Goal: Find specific page/section: Find specific page/section

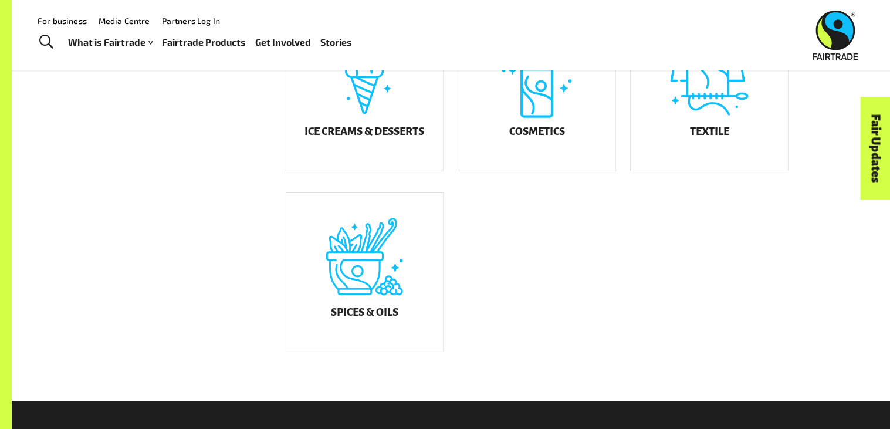
scroll to position [742, 0]
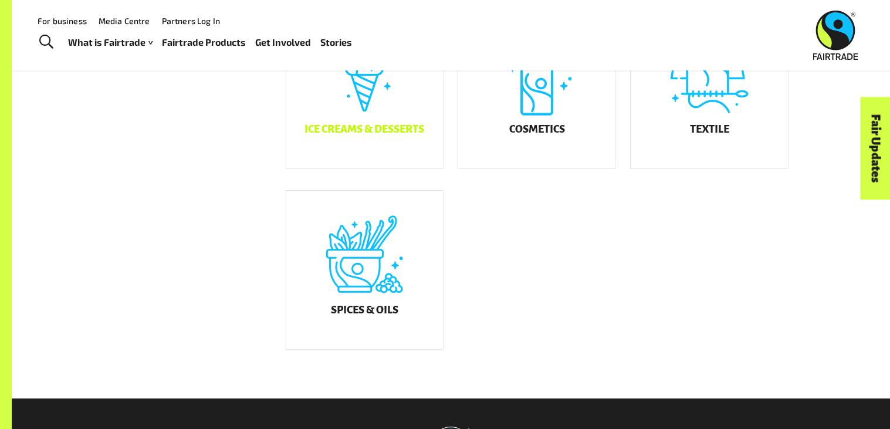
click at [390, 160] on div "Ice Creams & Desserts" at bounding box center [364, 89] width 157 height 158
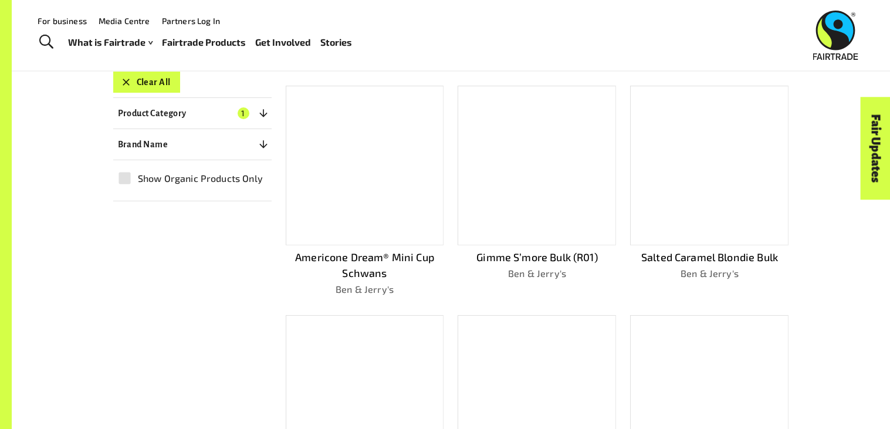
scroll to position [217, 0]
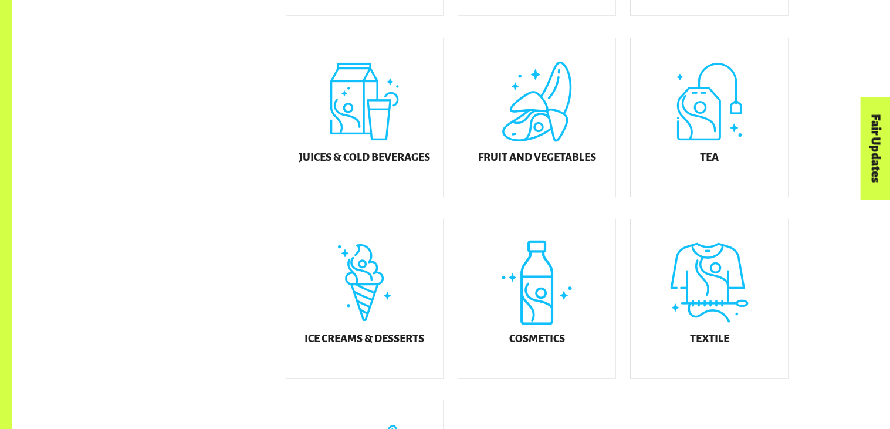
scroll to position [535, 0]
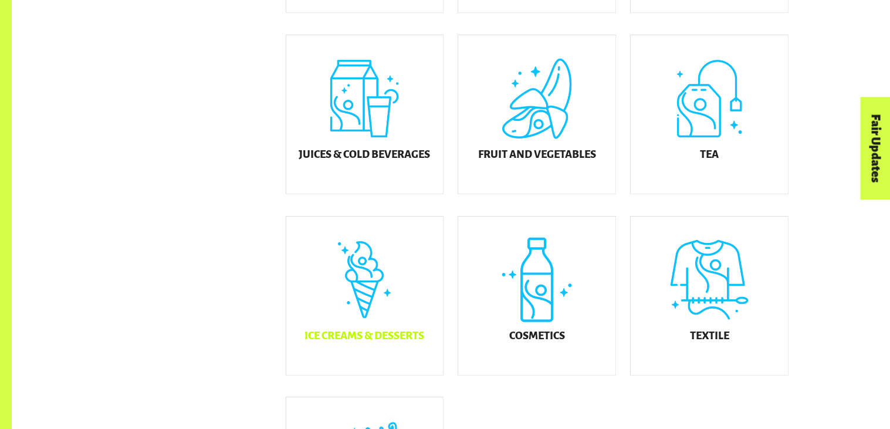
click at [377, 285] on div "Ice Creams & Desserts" at bounding box center [364, 296] width 157 height 158
